Goal: Task Accomplishment & Management: Complete application form

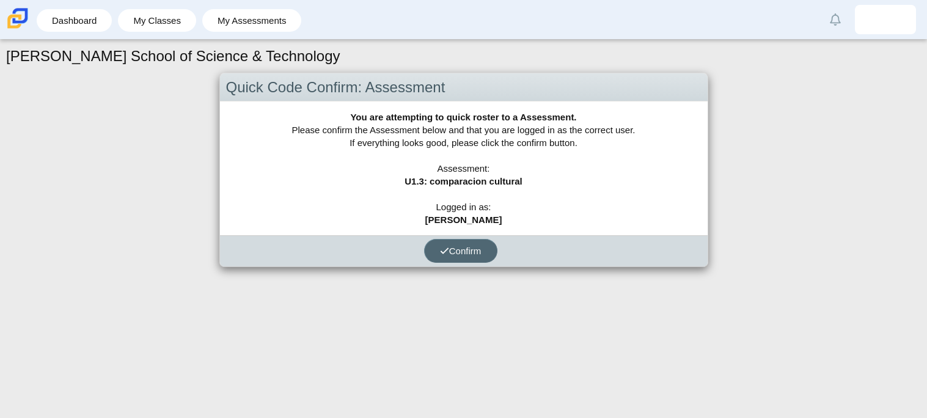
click at [494, 248] on button "Confirm" at bounding box center [460, 251] width 73 height 24
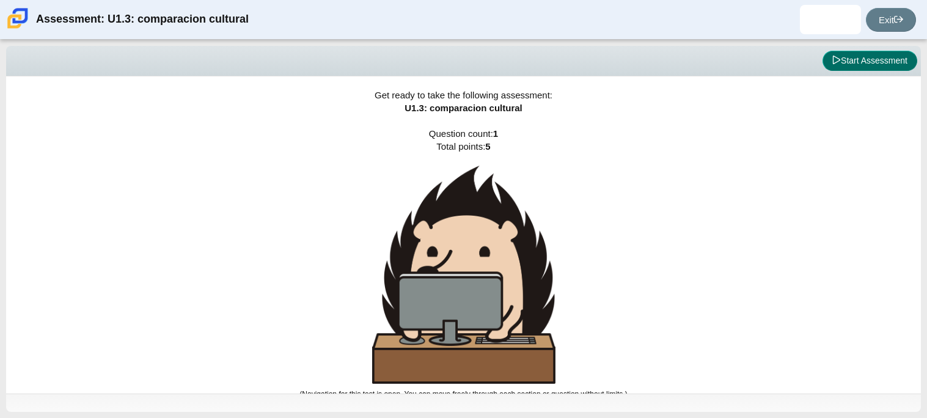
click at [867, 67] on button "Start Assessment" at bounding box center [870, 61] width 95 height 21
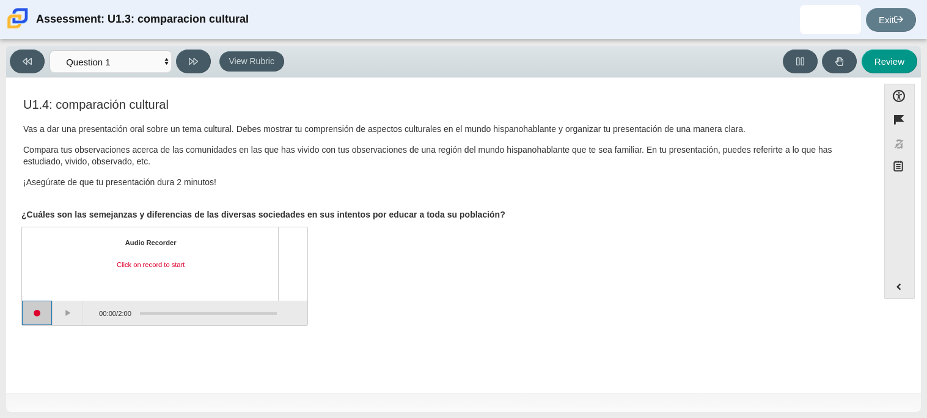
click at [37, 317] on button "Start recording" at bounding box center [37, 313] width 31 height 24
click at [45, 323] on button "Stop recording" at bounding box center [37, 313] width 31 height 24
click at [58, 312] on button "Play" at bounding box center [68, 313] width 31 height 24
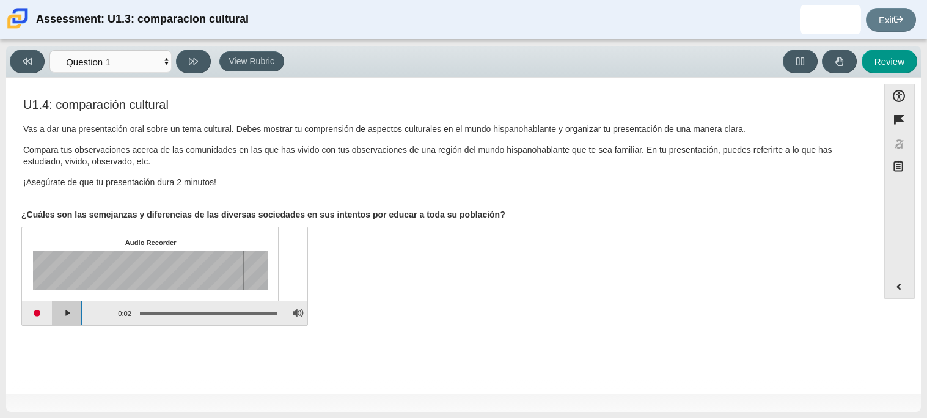
click at [58, 312] on button "Play" at bounding box center [68, 313] width 31 height 24
click at [42, 313] on button "Start recording" at bounding box center [37, 313] width 31 height 24
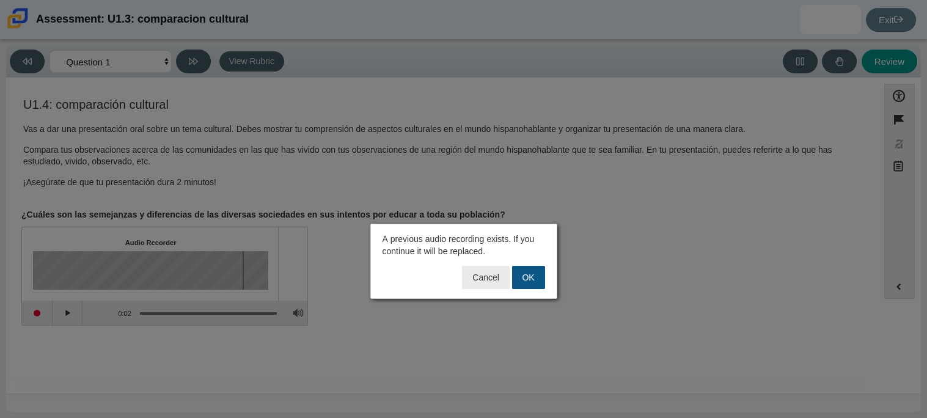
click at [528, 284] on button "OK" at bounding box center [528, 277] width 33 height 23
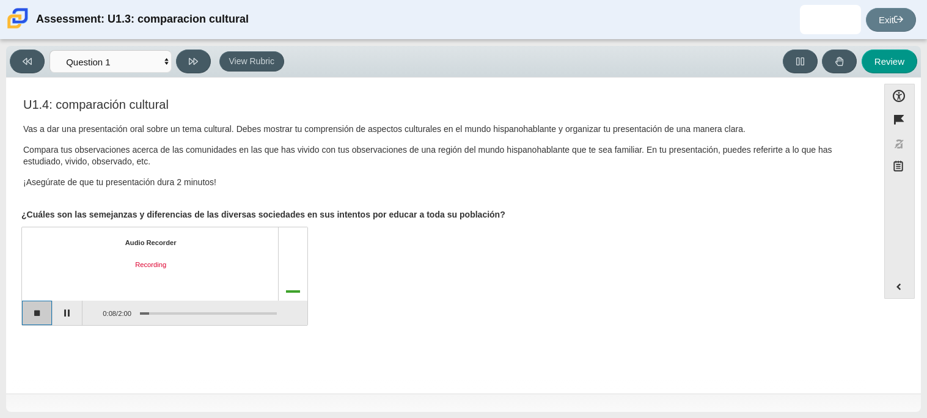
click at [27, 320] on button "Stop recording" at bounding box center [37, 313] width 31 height 24
click at [48, 319] on button "Start recording" at bounding box center [37, 313] width 31 height 24
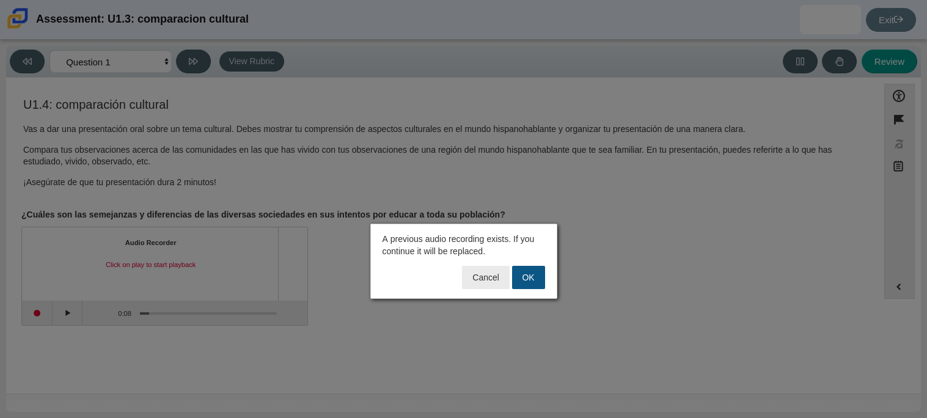
click at [527, 281] on button "OK" at bounding box center [528, 277] width 33 height 23
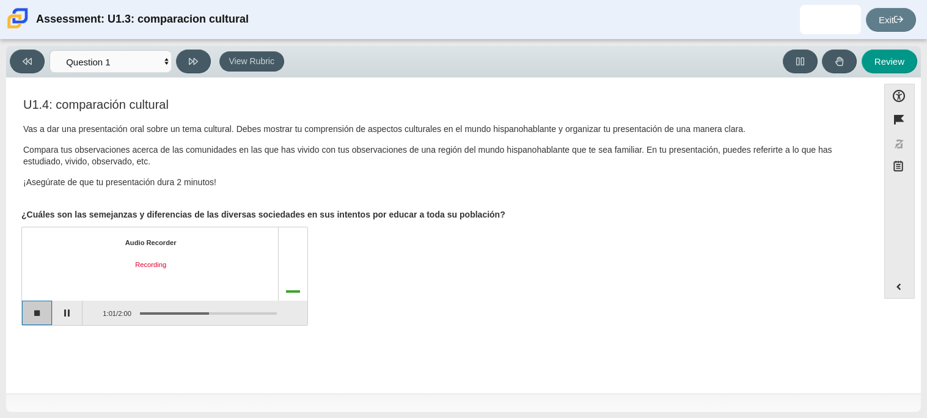
click at [40, 317] on button "Stop recording" at bounding box center [37, 313] width 31 height 24
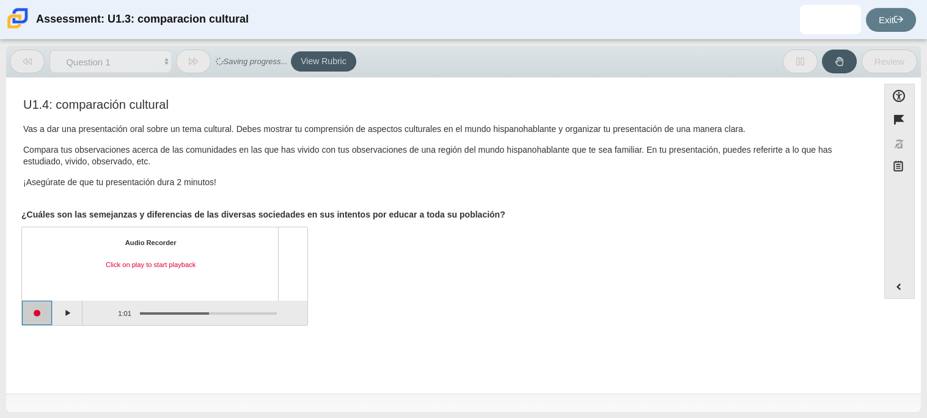
click at [40, 317] on button "Start recording" at bounding box center [37, 313] width 31 height 24
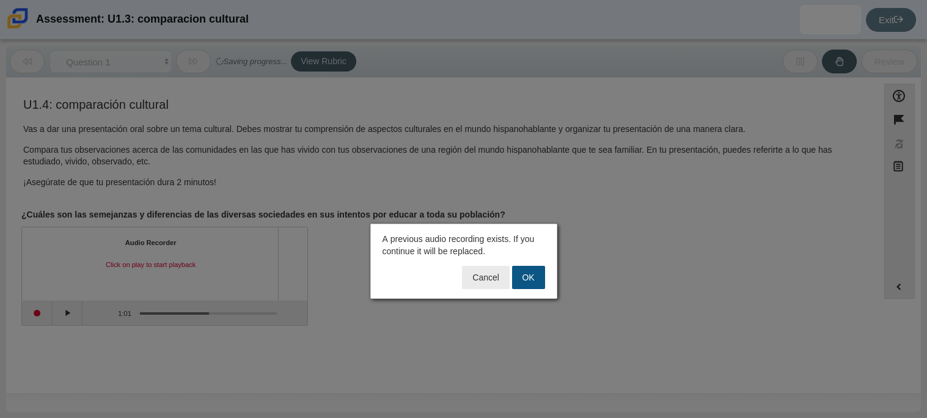
click at [534, 282] on button "OK" at bounding box center [528, 277] width 33 height 23
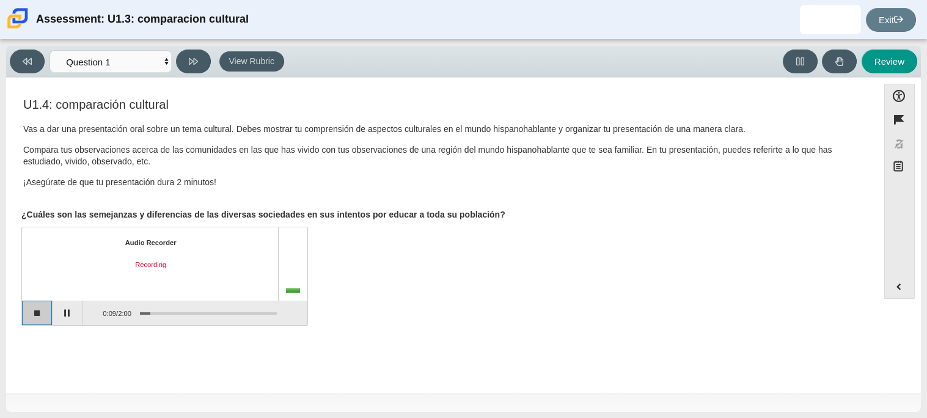
click at [23, 307] on button "Stop recording" at bounding box center [37, 313] width 31 height 24
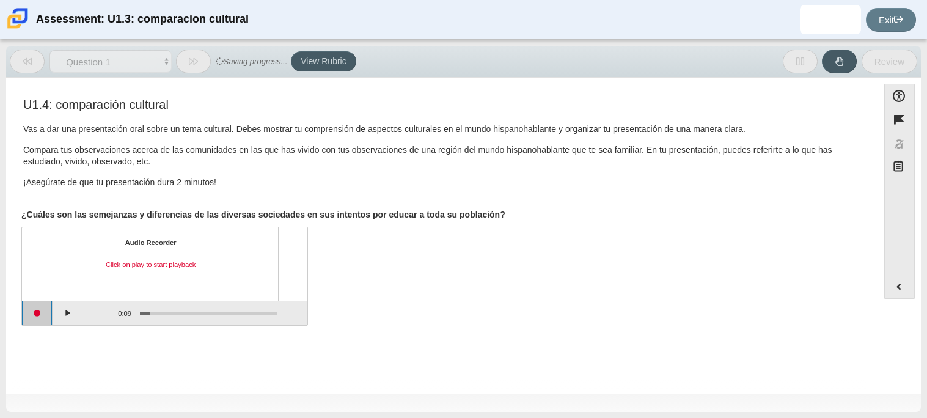
click at [38, 314] on button "Start recording" at bounding box center [37, 313] width 31 height 24
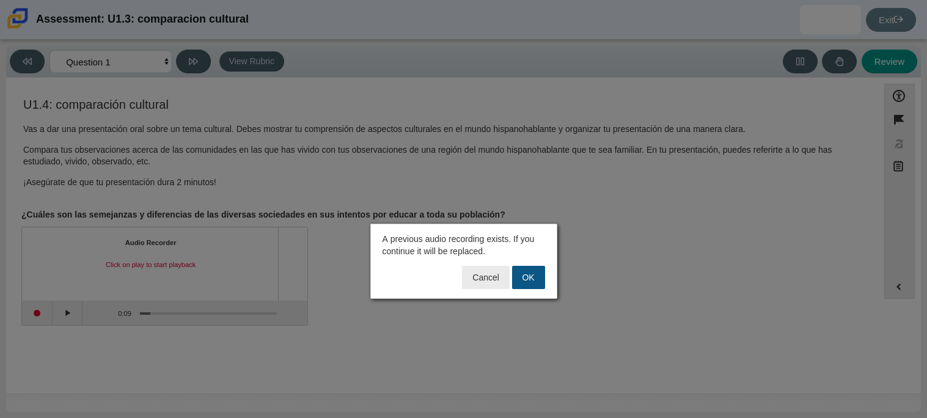
click at [521, 282] on button "OK" at bounding box center [528, 277] width 33 height 23
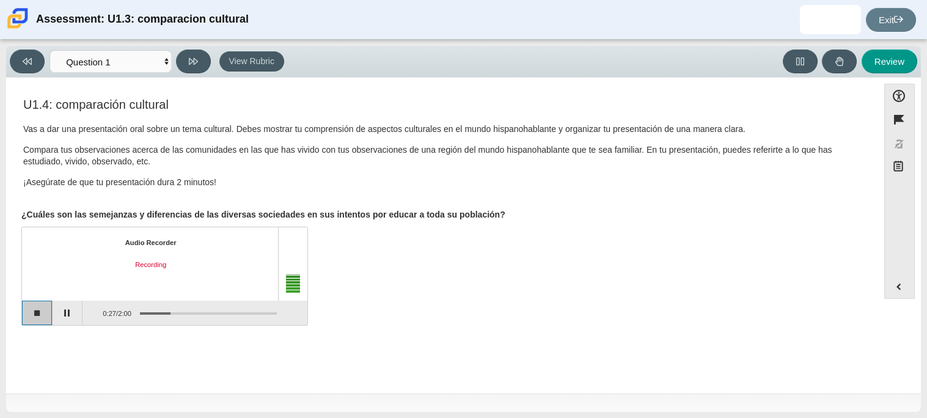
click at [44, 304] on button "Stop recording" at bounding box center [37, 313] width 31 height 24
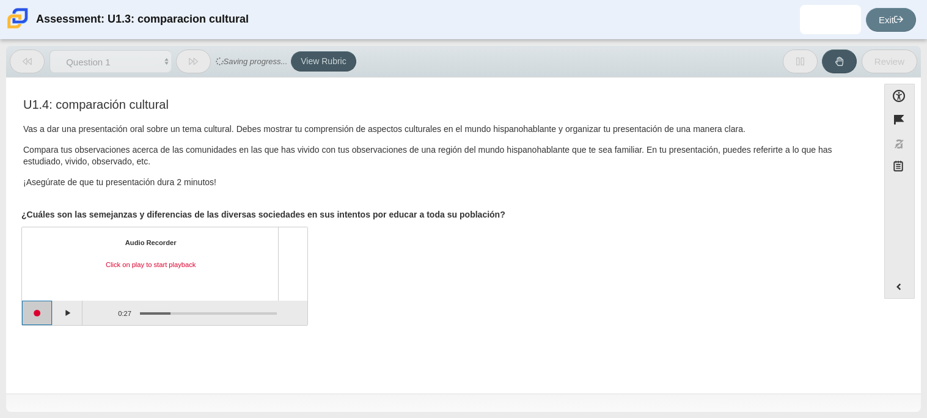
click at [40, 318] on button "Start recording" at bounding box center [37, 313] width 31 height 24
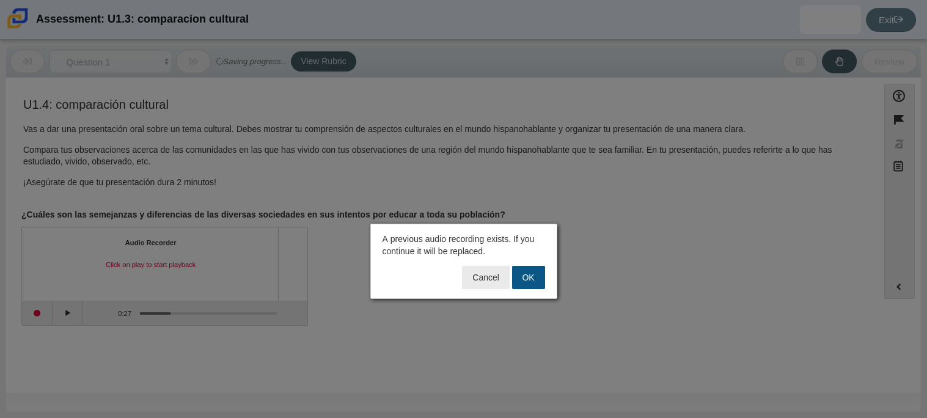
click at [535, 282] on button "OK" at bounding box center [528, 277] width 33 height 23
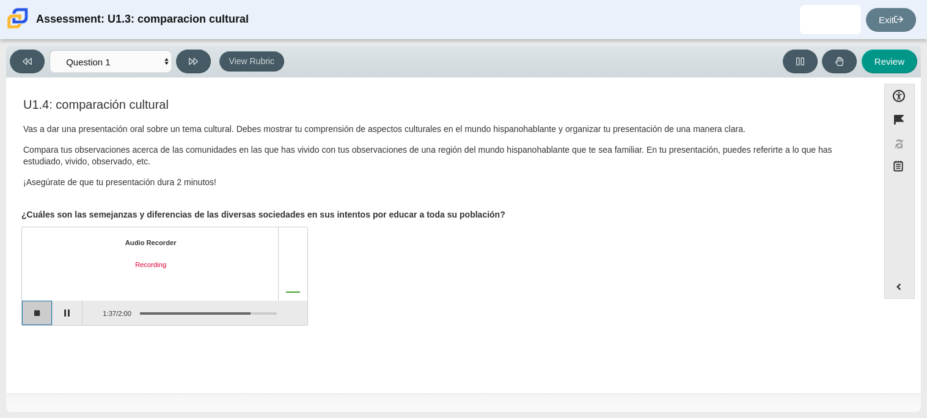
click at [43, 311] on button "Stop recording" at bounding box center [37, 313] width 31 height 24
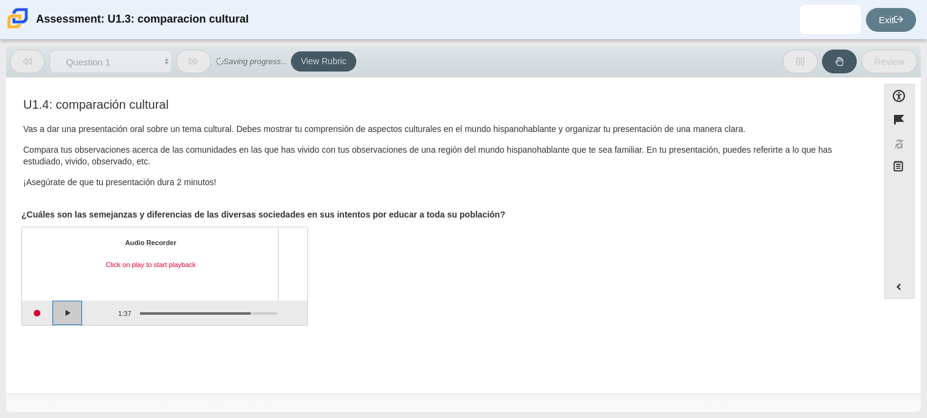
click at [75, 316] on button "Play" at bounding box center [68, 313] width 31 height 24
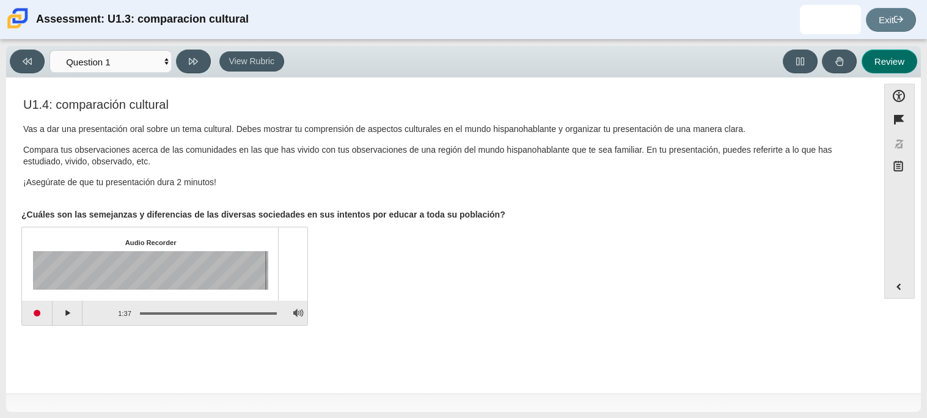
click at [888, 63] on button "Review" at bounding box center [890, 61] width 56 height 24
select select "review"
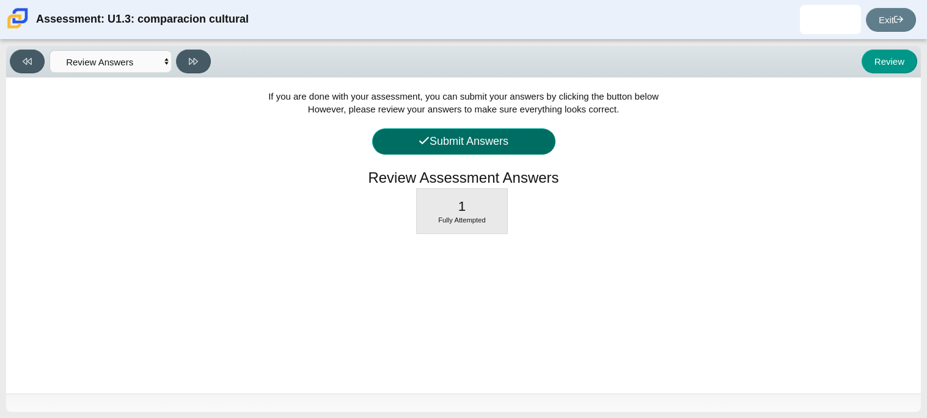
click at [419, 143] on icon at bounding box center [424, 140] width 11 height 11
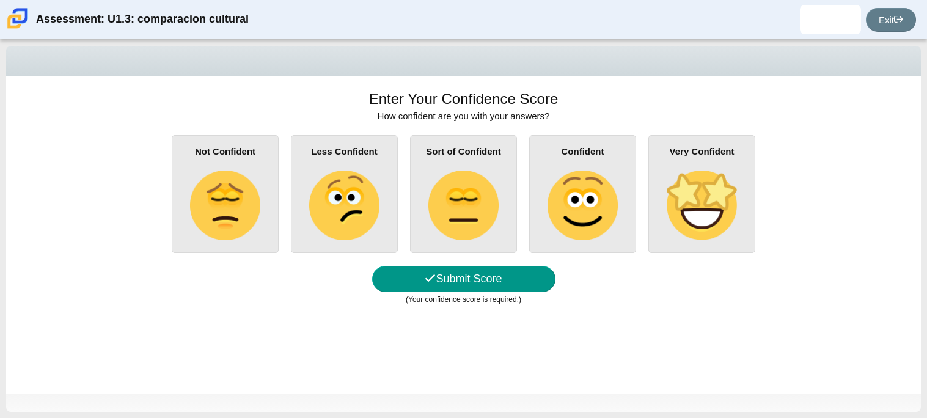
click at [608, 184] on img at bounding box center [583, 205] width 70 height 70
click at [0, 0] on input "Confident" at bounding box center [0, 0] width 0 height 0
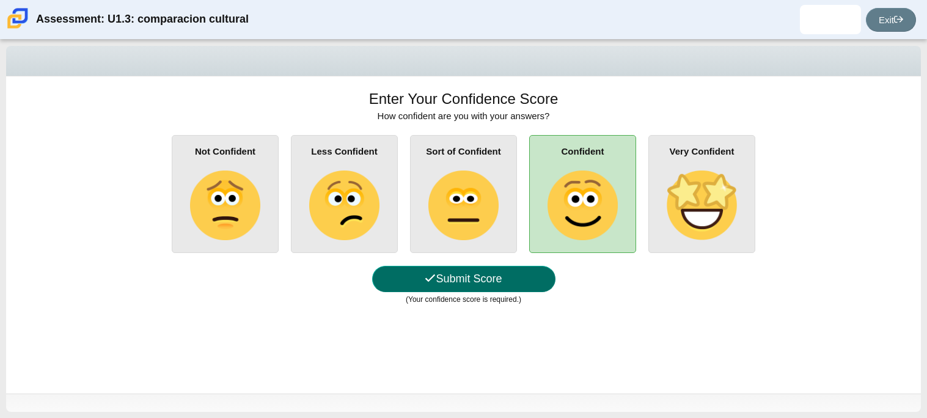
click at [474, 275] on button "Submit Score" at bounding box center [463, 279] width 183 height 26
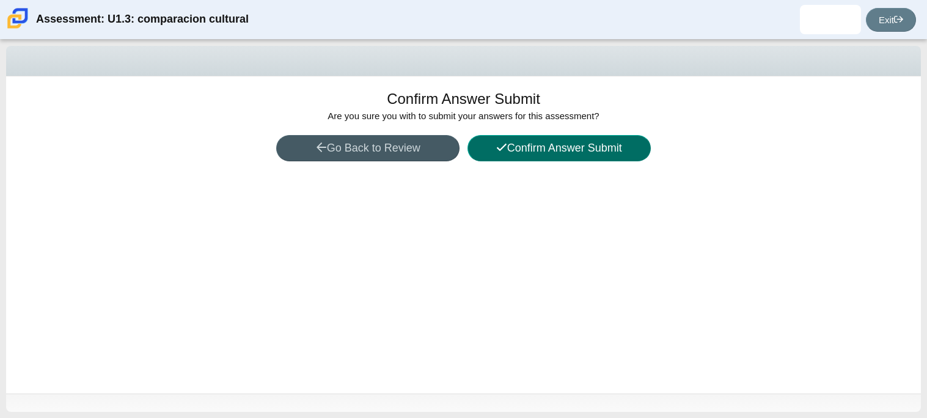
click at [566, 153] on button "Confirm Answer Submit" at bounding box center [558, 148] width 183 height 26
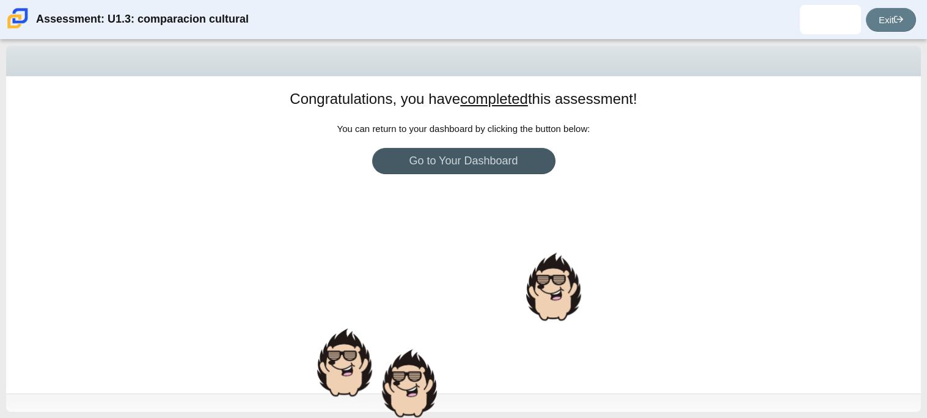
click at [440, 175] on div "Congratulations, you have completed this assessment! You can return to your das…" at bounding box center [463, 234] width 915 height 317
